Goal: Task Accomplishment & Management: Use online tool/utility

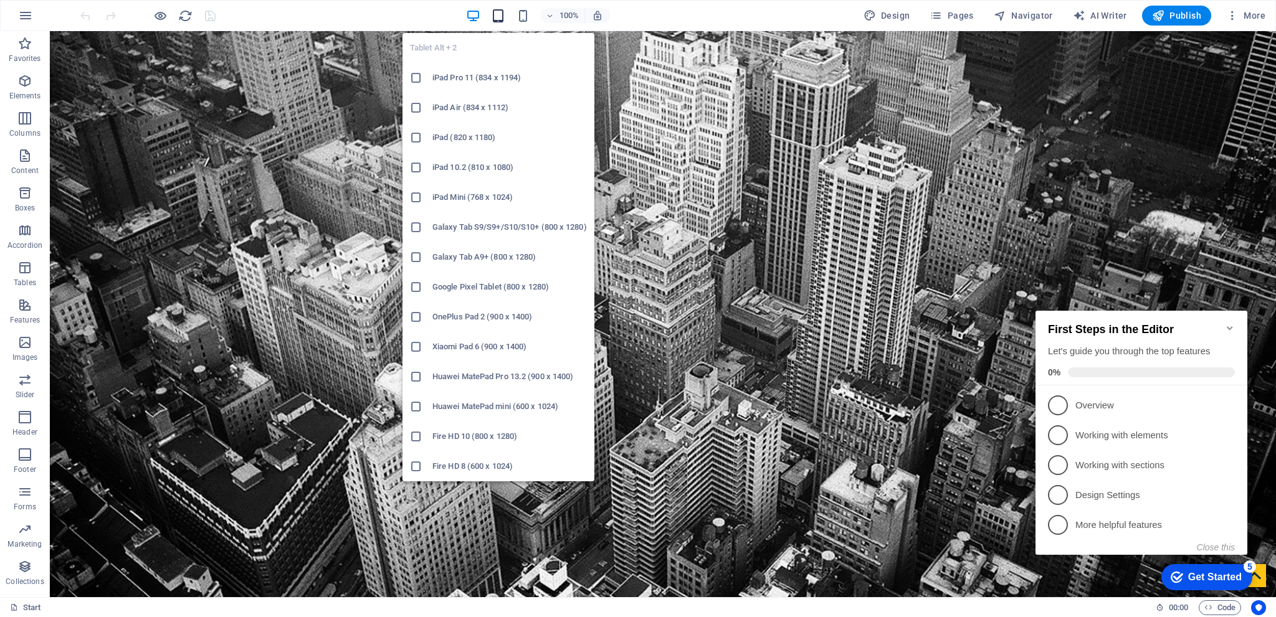
click at [498, 12] on icon "button" at bounding box center [498, 16] width 14 height 14
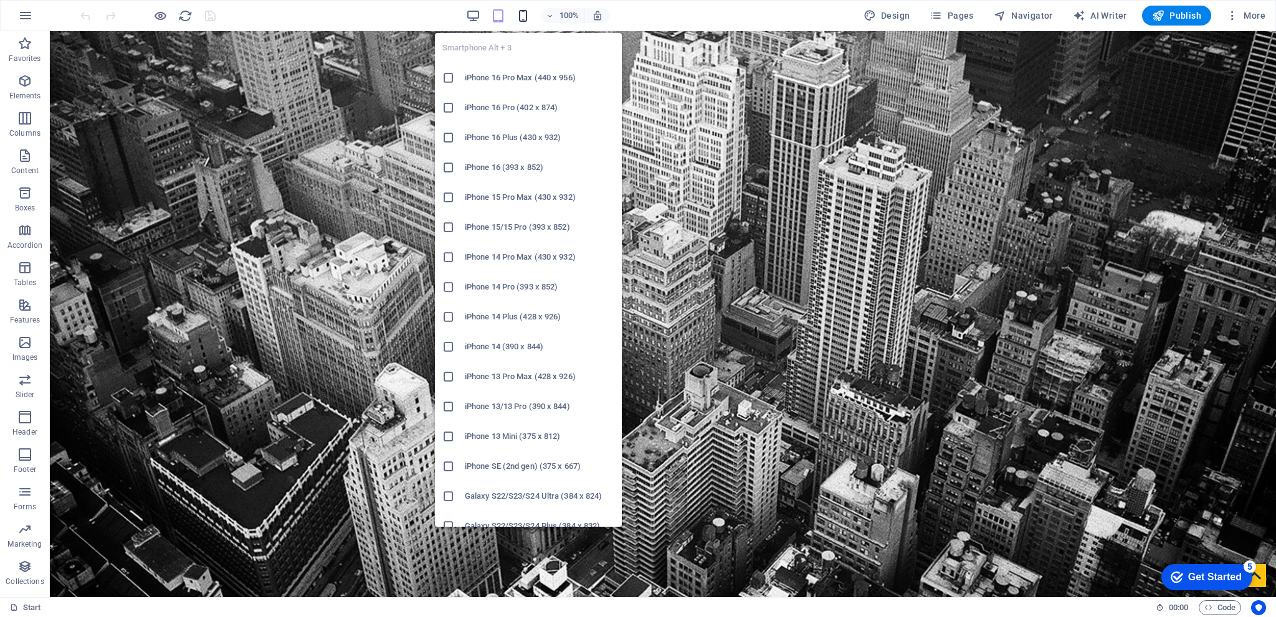
click at [524, 16] on icon "button" at bounding box center [523, 16] width 14 height 14
click at [495, 408] on h6 "iPhone 13/13 Pro (390 x 844)" at bounding box center [540, 406] width 150 height 15
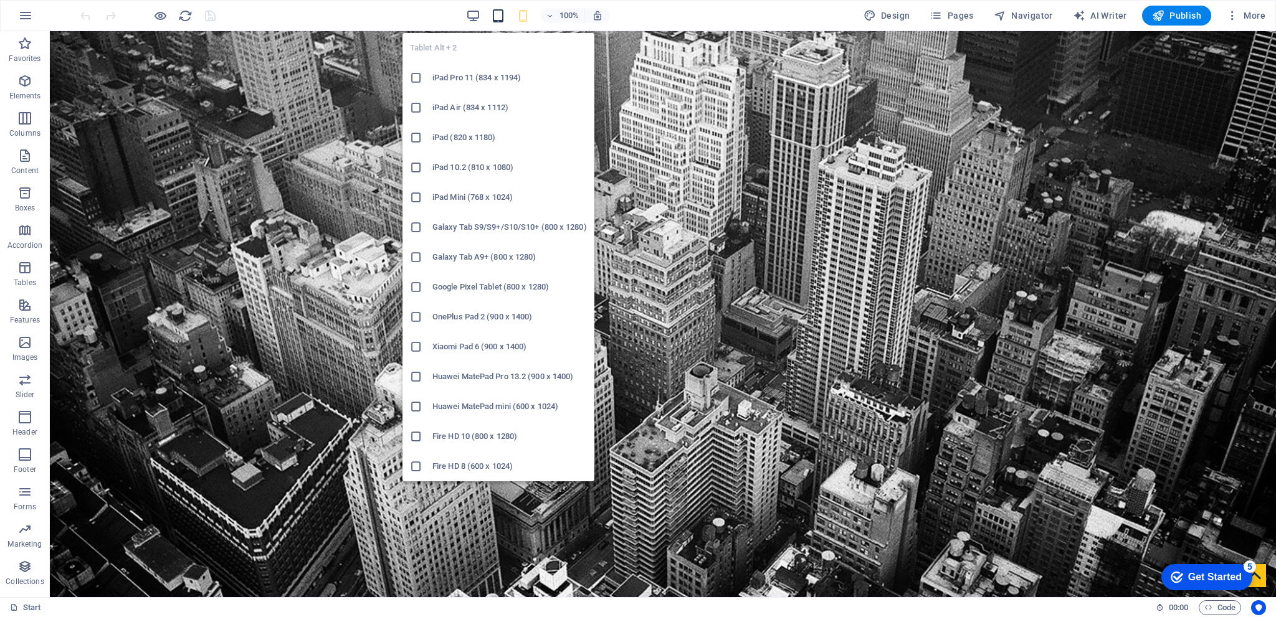
click at [500, 19] on icon "button" at bounding box center [498, 16] width 14 height 14
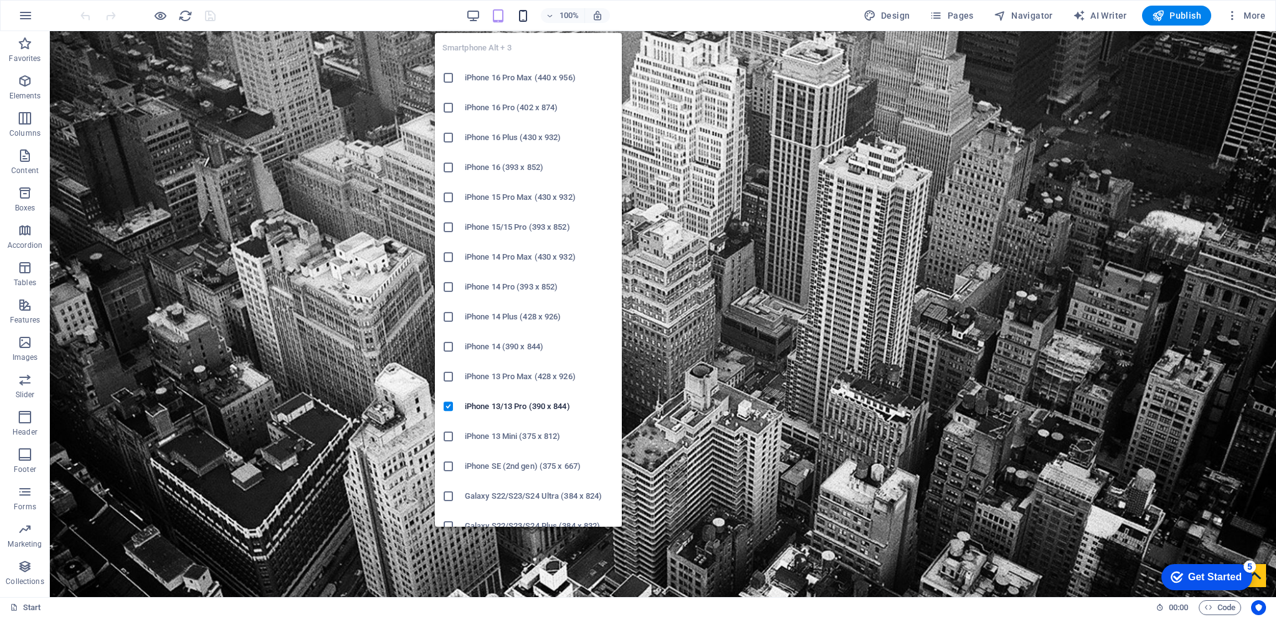
click at [523, 14] on icon "button" at bounding box center [523, 16] width 14 height 14
click at [446, 406] on icon at bounding box center [448, 407] width 12 height 12
click at [525, 17] on icon "button" at bounding box center [523, 16] width 14 height 14
click at [447, 74] on icon at bounding box center [448, 78] width 12 height 12
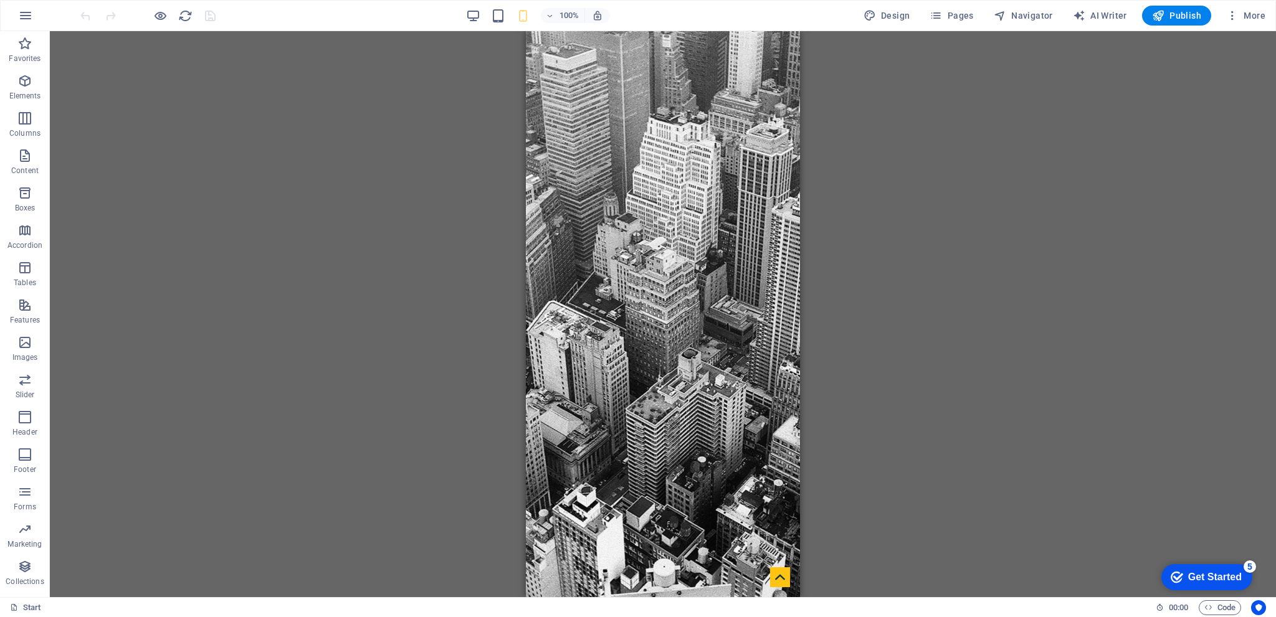
click at [389, 137] on div "Drag here to replace the existing content. Press “Ctrl” if you want to create a…" at bounding box center [663, 314] width 1226 height 566
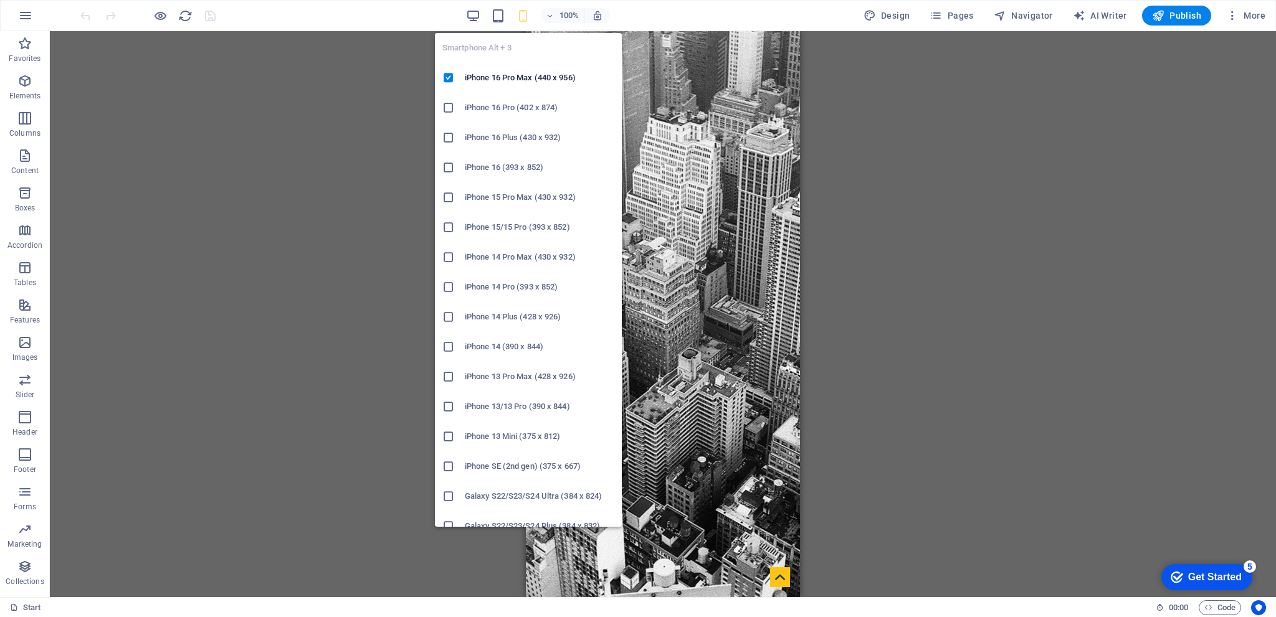
click at [529, 15] on icon "button" at bounding box center [523, 16] width 14 height 14
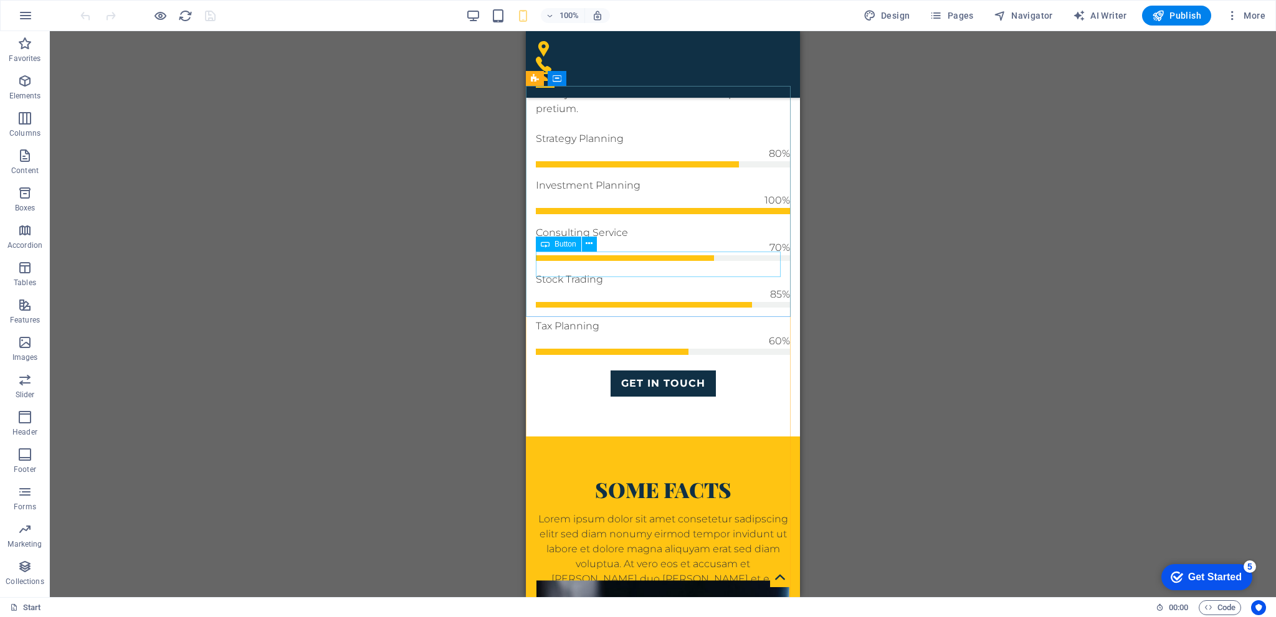
scroll to position [748, 0]
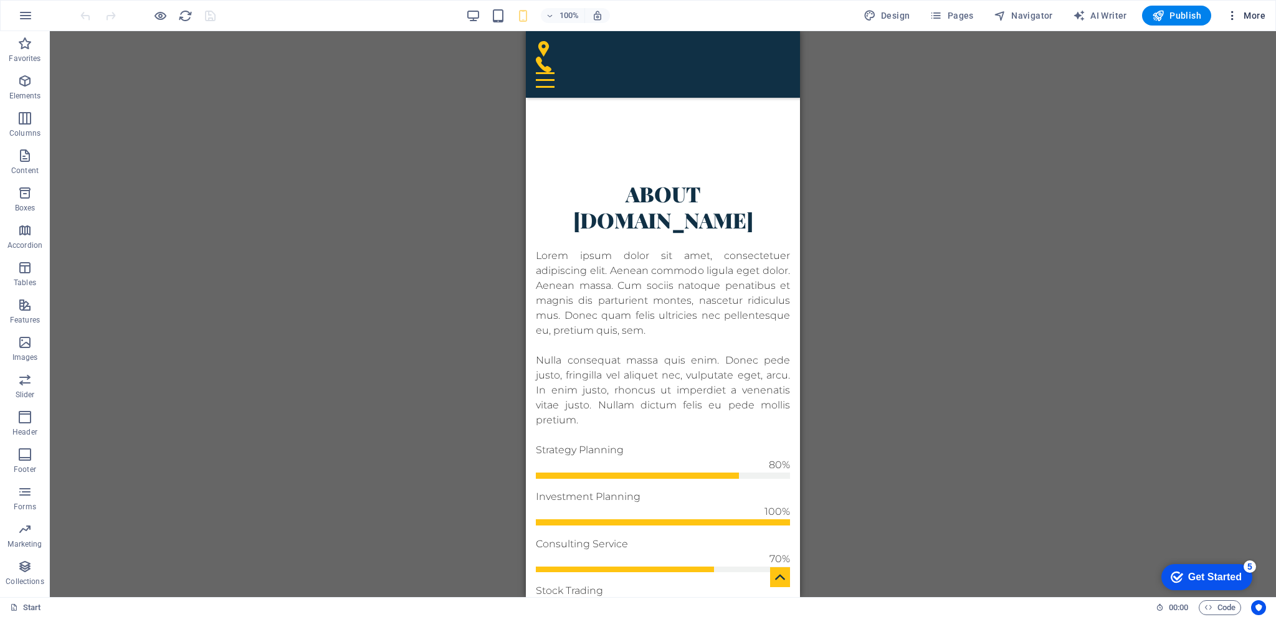
click at [1269, 9] on button "More" at bounding box center [1245, 16] width 49 height 20
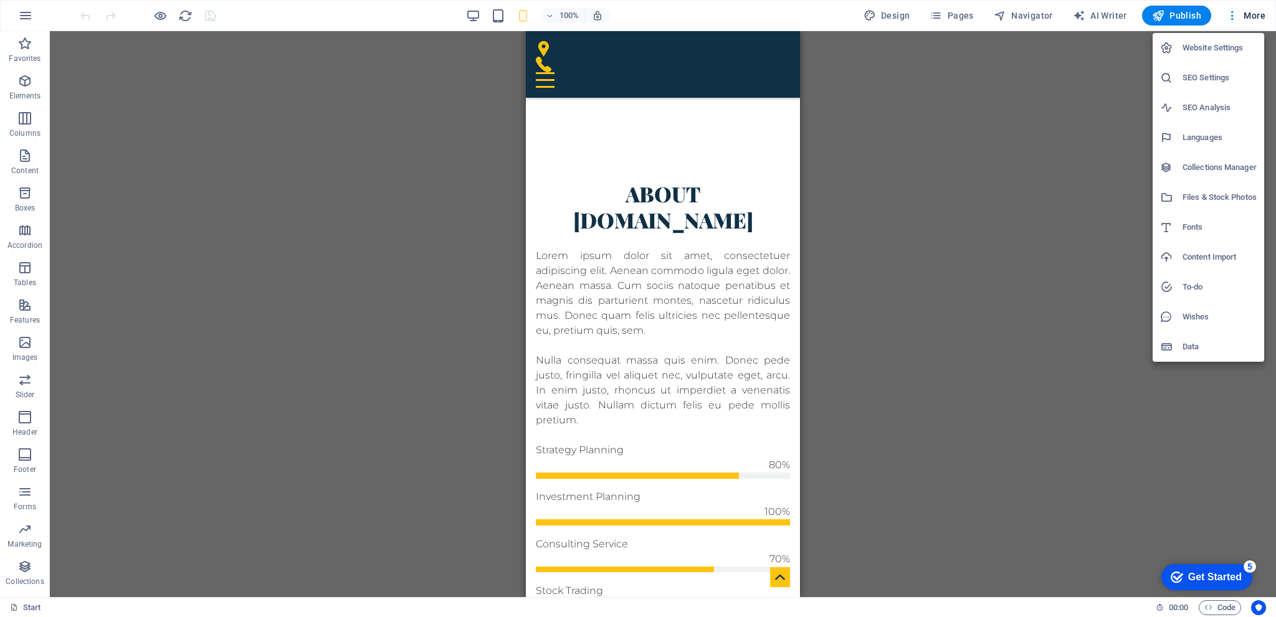
click at [1203, 80] on h6 "SEO Settings" at bounding box center [1219, 77] width 74 height 15
